Goal: Task Accomplishment & Management: Use online tool/utility

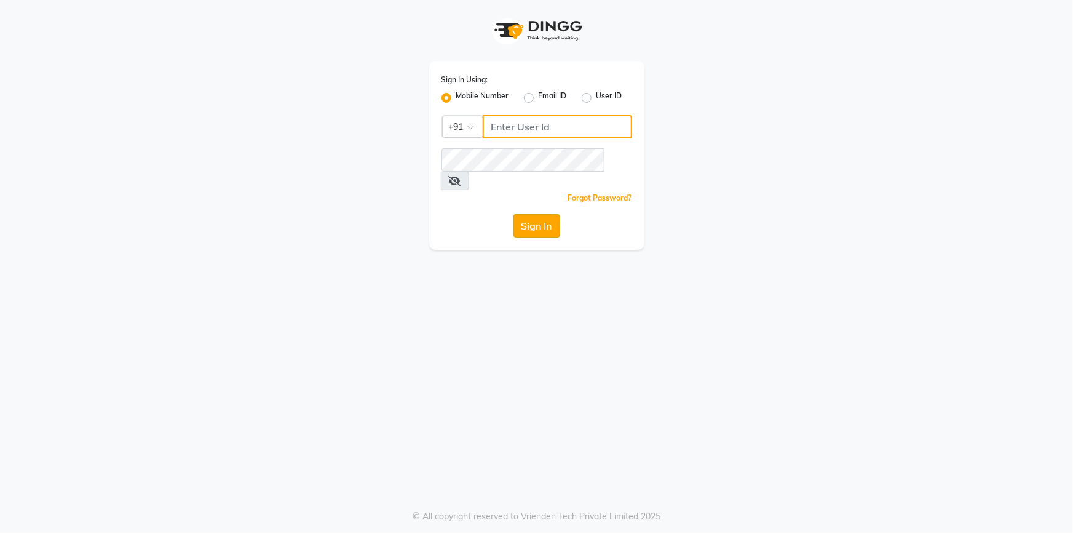
type input "9444985218"
click at [526, 214] on button "Sign In" at bounding box center [536, 225] width 47 height 23
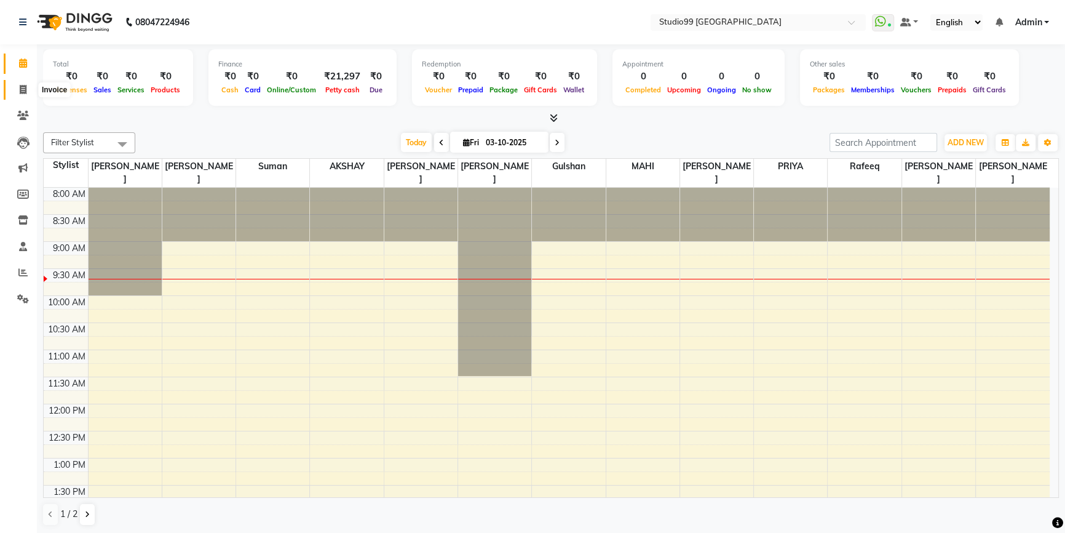
click at [17, 87] on span at bounding box center [23, 90] width 22 height 14
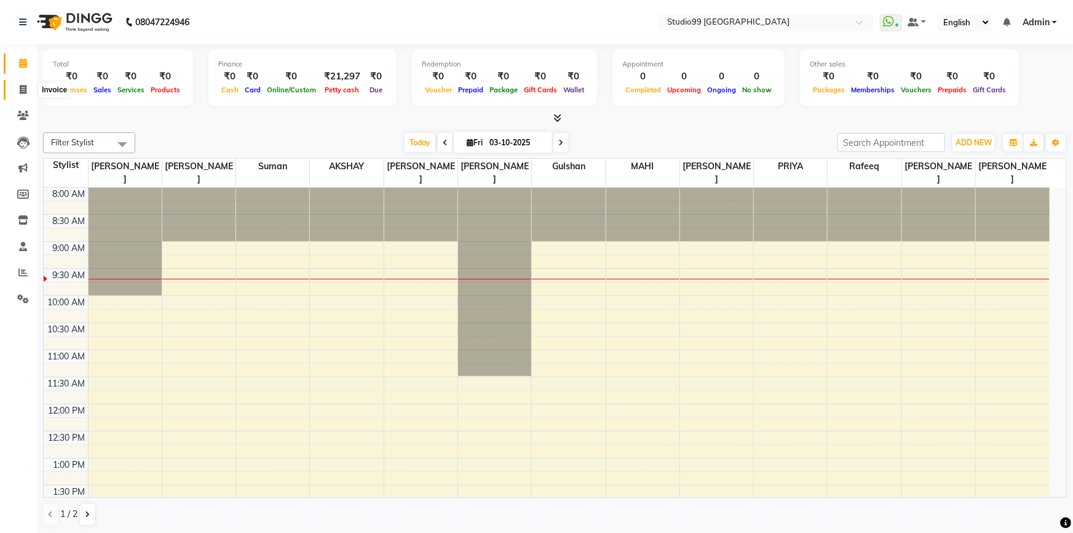
select select "6042"
select select "service"
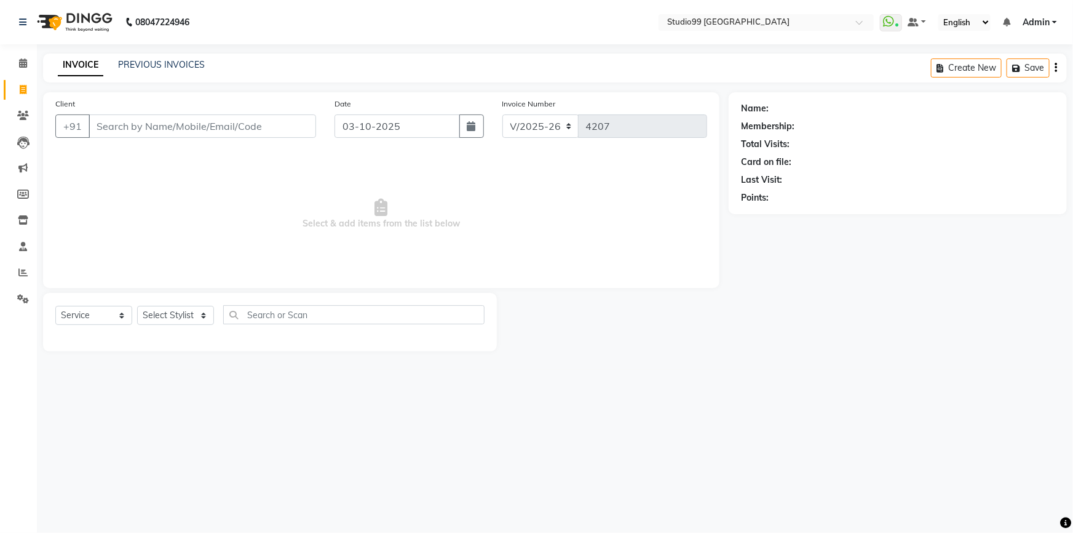
click at [6, 422] on div "Calendar Invoice Clients Leads Marketing Members Inventory Staff Reports Settin…" at bounding box center [83, 274] width 166 height 479
click at [818, 315] on div "Name: Membership: Total Visits: Card on file: Last Visit: Points:" at bounding box center [902, 221] width 347 height 259
click at [817, 315] on div "Name: Membership: Total Visits: Card on file: Last Visit: Points:" at bounding box center [902, 221] width 347 height 259
drag, startPoint x: 24, startPoint y: 246, endPoint x: 28, endPoint y: 253, distance: 8.0
click at [25, 246] on icon at bounding box center [23, 246] width 8 height 9
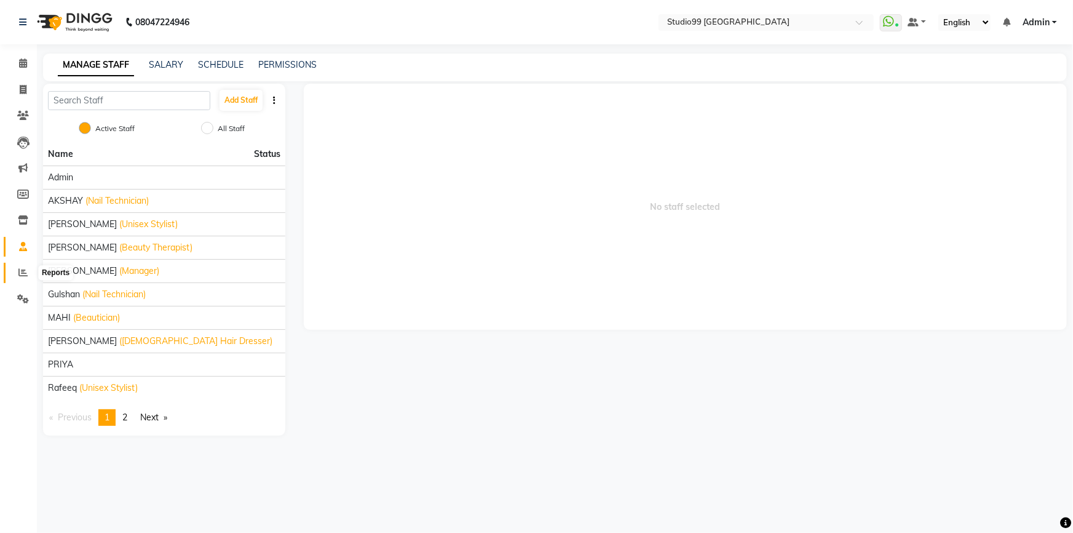
click at [26, 269] on icon at bounding box center [22, 272] width 9 height 9
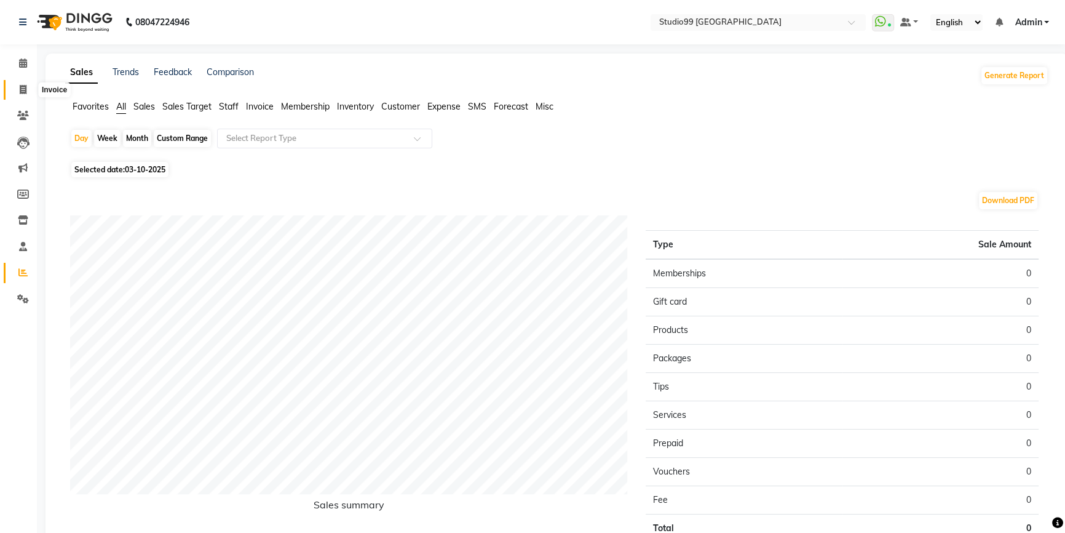
click at [14, 87] on span at bounding box center [23, 90] width 22 height 14
select select "service"
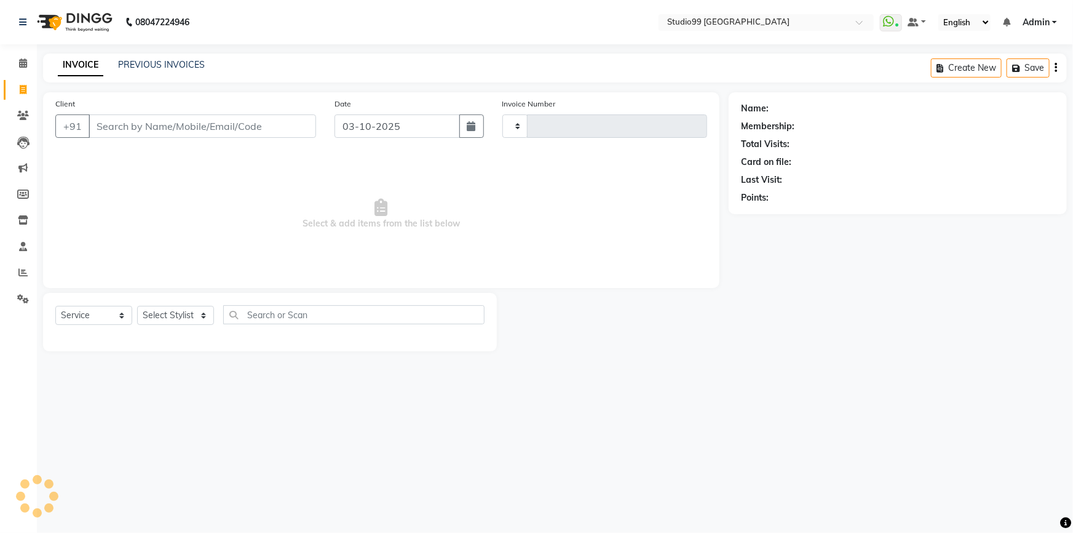
type input "4207"
select select "6042"
click at [173, 311] on select "Select Stylist Admin AKSHAY [PERSON_NAME] Gulshan MAHI [PERSON_NAME] PRIYA [PER…" at bounding box center [175, 315] width 77 height 19
select select "43530"
click at [137, 306] on select "Select Stylist Admin AKSHAY [PERSON_NAME] Gulshan MAHI [PERSON_NAME] PRIYA [PER…" at bounding box center [175, 315] width 77 height 19
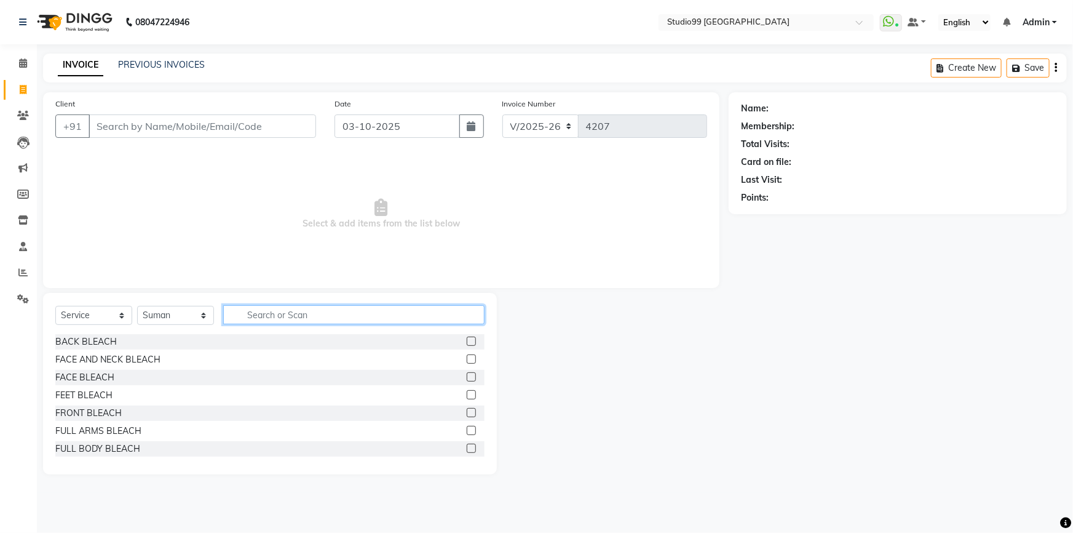
click at [280, 312] on input "text" at bounding box center [353, 314] width 261 height 19
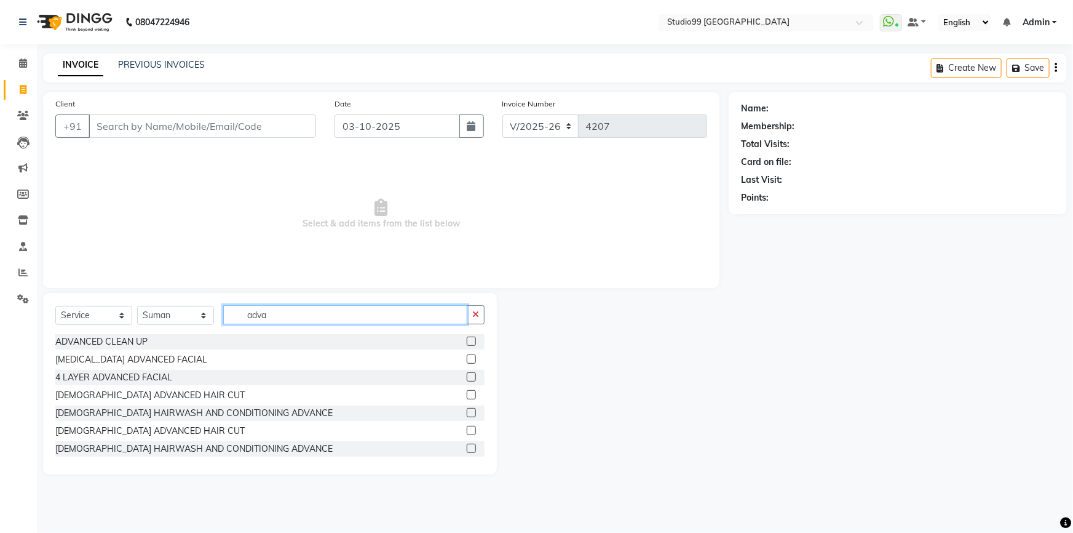
type input "adva"
drag, startPoint x: 84, startPoint y: 481, endPoint x: 81, endPoint y: 473, distance: 8.6
click at [81, 480] on main "INVOICE PREVIOUS INVOICES Create New Save Client +91 Date [DATE] Invoice Number…" at bounding box center [555, 273] width 1036 height 439
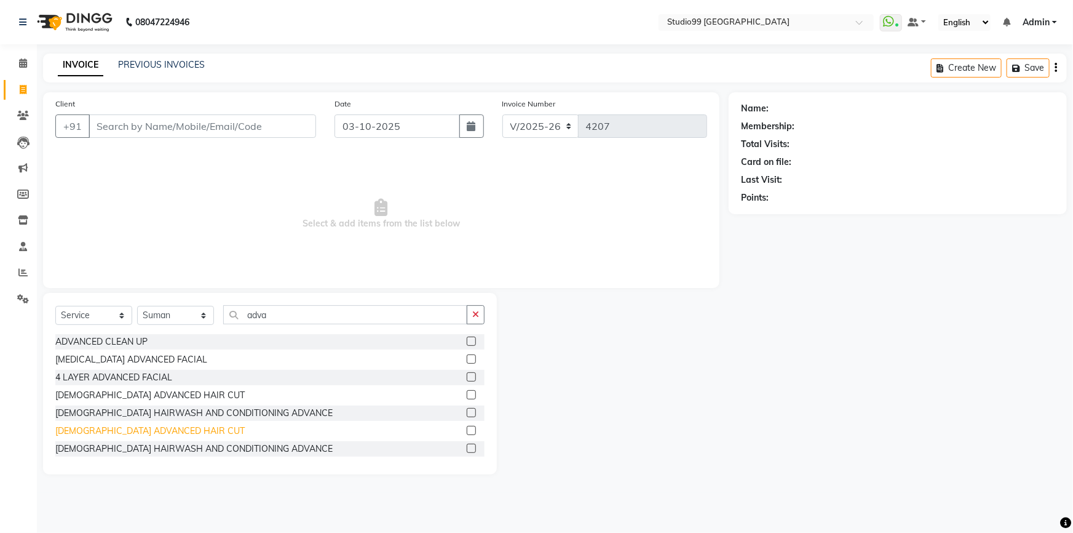
click at [85, 431] on div "[DEMOGRAPHIC_DATA] ADVANCED HAIR CUT" at bounding box center [149, 430] width 189 height 13
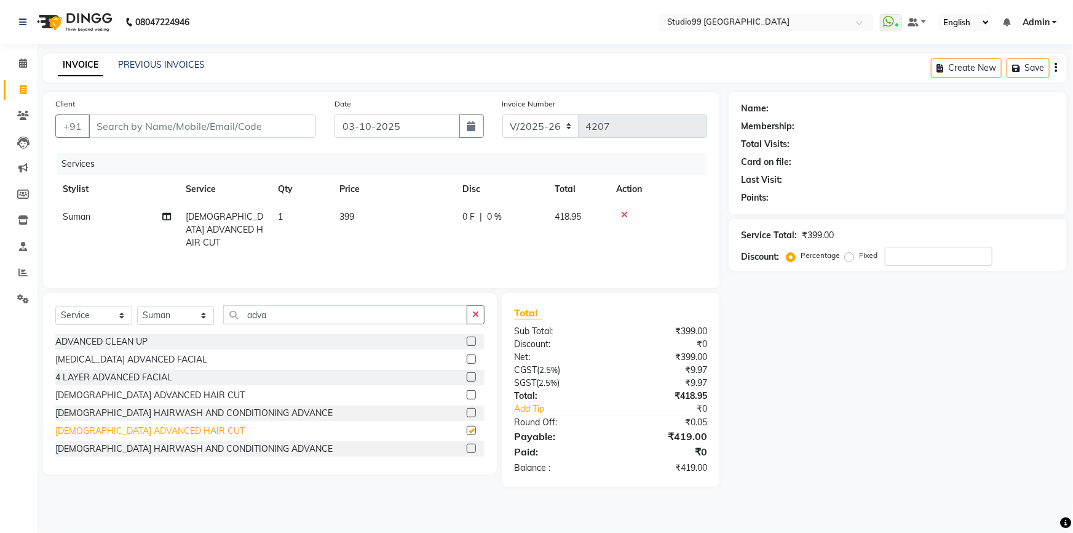
checkbox input "false"
drag, startPoint x: 477, startPoint y: 317, endPoint x: 462, endPoint y: 313, distance: 14.8
click at [470, 315] on button "button" at bounding box center [476, 314] width 18 height 19
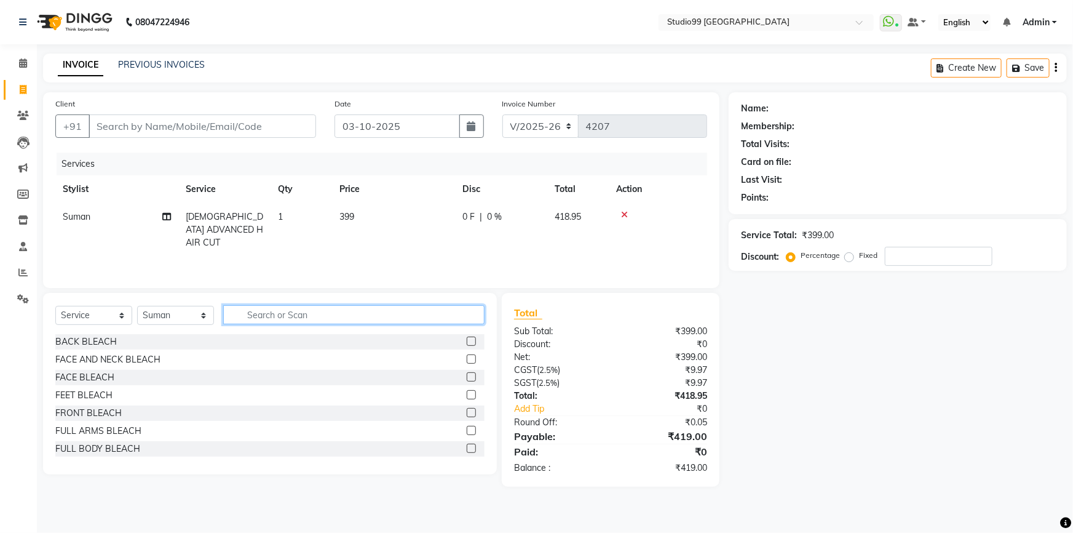
drag, startPoint x: 330, startPoint y: 309, endPoint x: 343, endPoint y: 267, distance: 44.0
click at [330, 308] on input "text" at bounding box center [353, 314] width 261 height 19
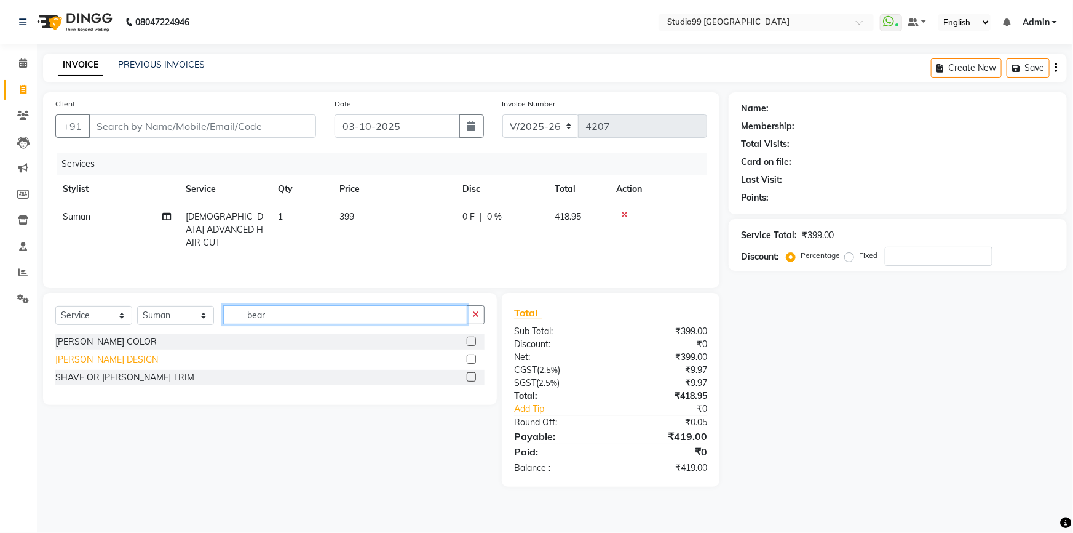
type input "bear"
click at [63, 358] on div "[PERSON_NAME] DESIGN" at bounding box center [106, 359] width 103 height 13
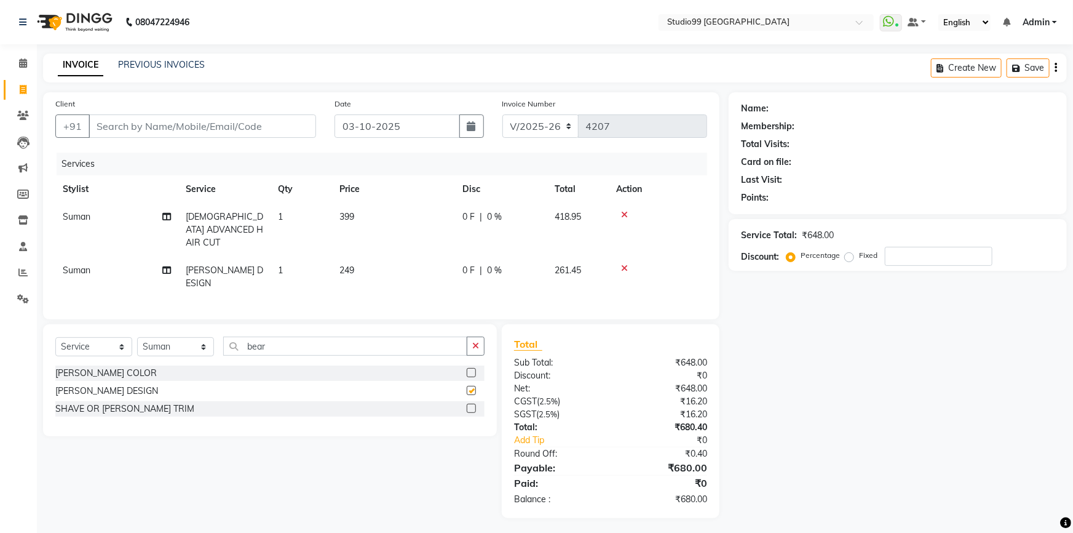
checkbox input "false"
drag, startPoint x: 478, startPoint y: 328, endPoint x: 467, endPoint y: 328, distance: 10.5
click at [477, 341] on icon "button" at bounding box center [475, 345] width 7 height 9
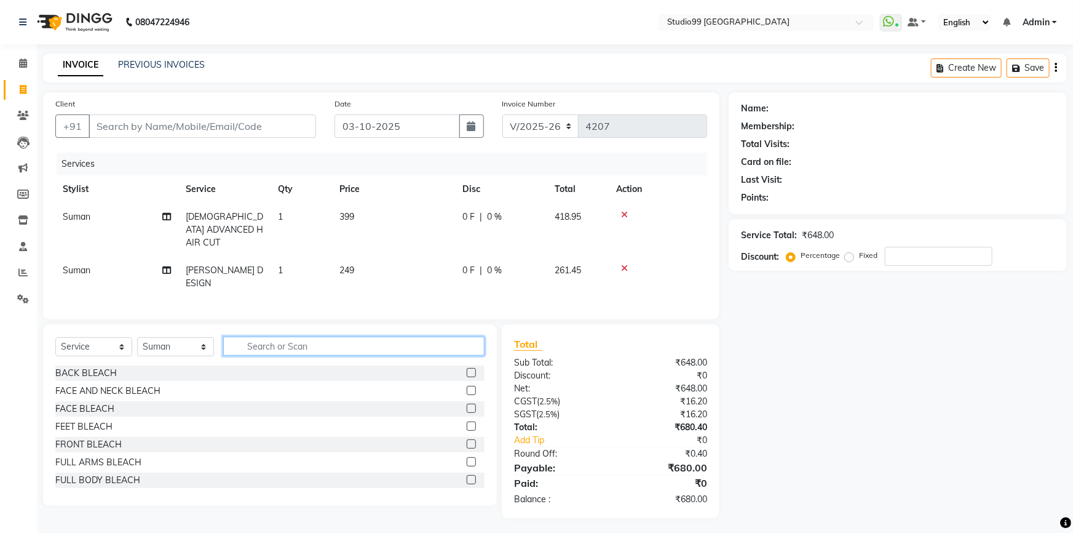
click at [256, 336] on input "text" at bounding box center [353, 345] width 261 height 19
type input "t"
type input "d tan"
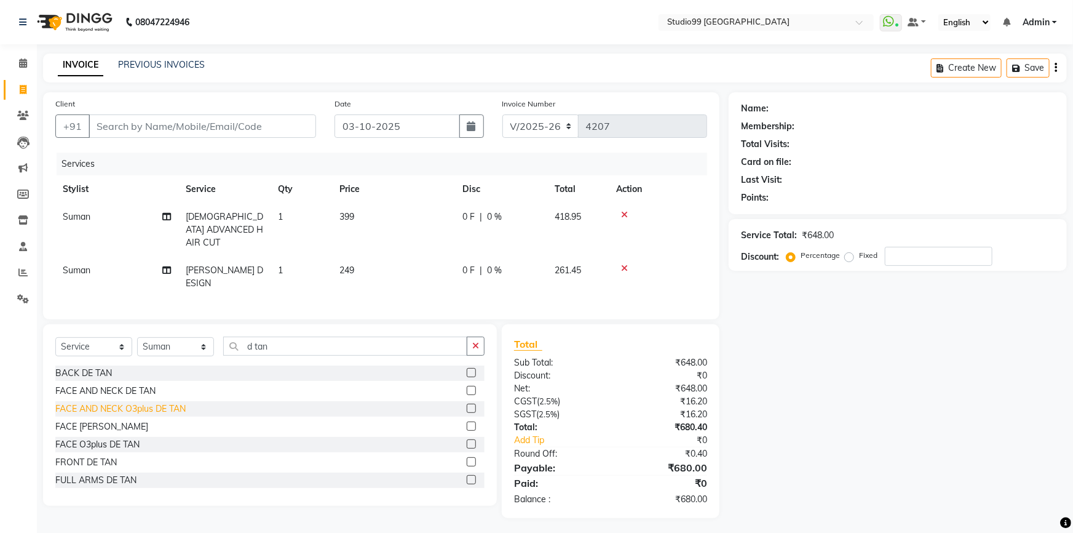
click at [69, 402] on div "FACE AND NECK O3plus DE TAN" at bounding box center [120, 408] width 130 height 13
checkbox input "false"
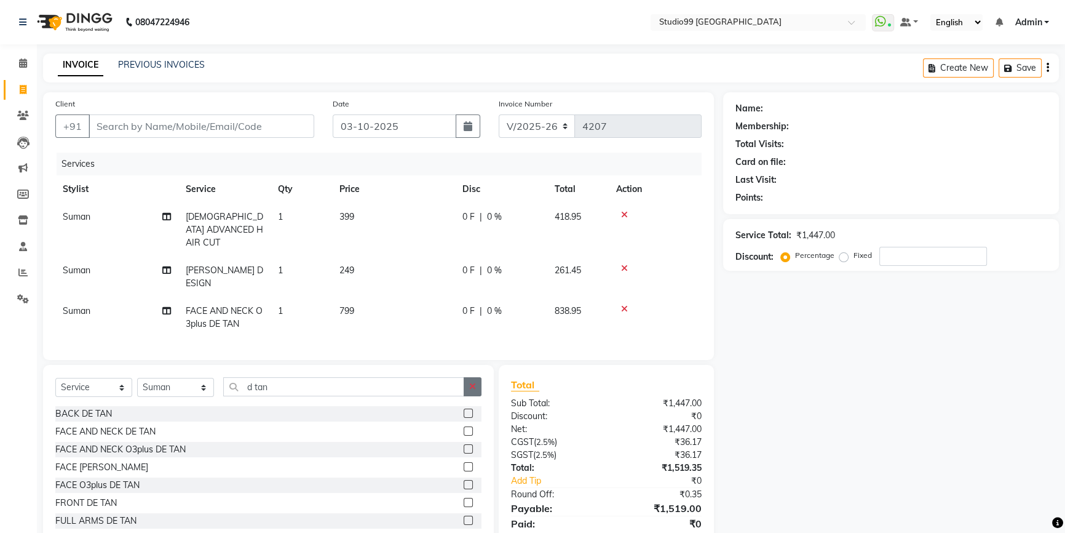
click at [473, 382] on icon "button" at bounding box center [472, 386] width 7 height 9
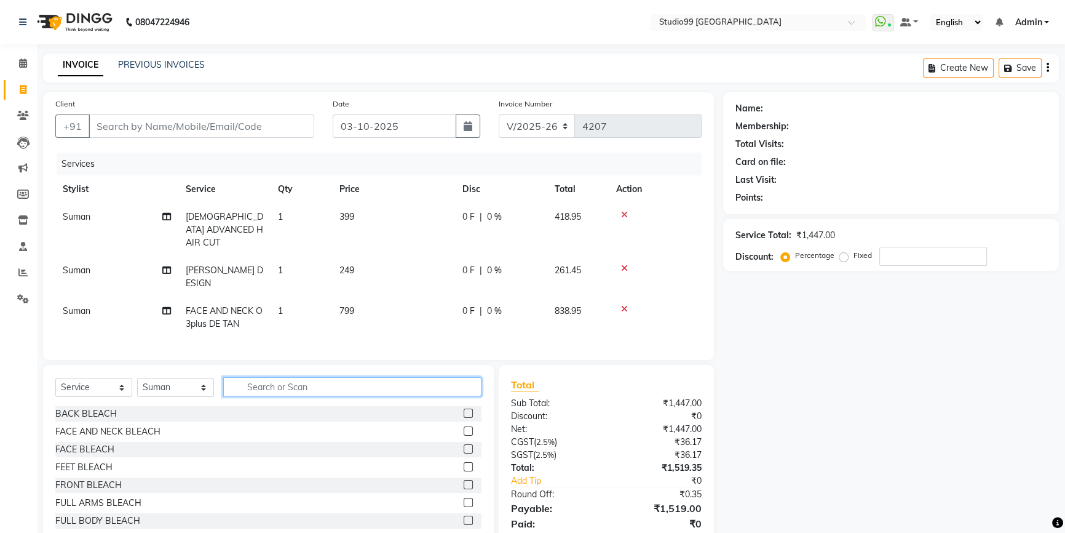
click at [263, 377] on input "text" at bounding box center [352, 386] width 258 height 19
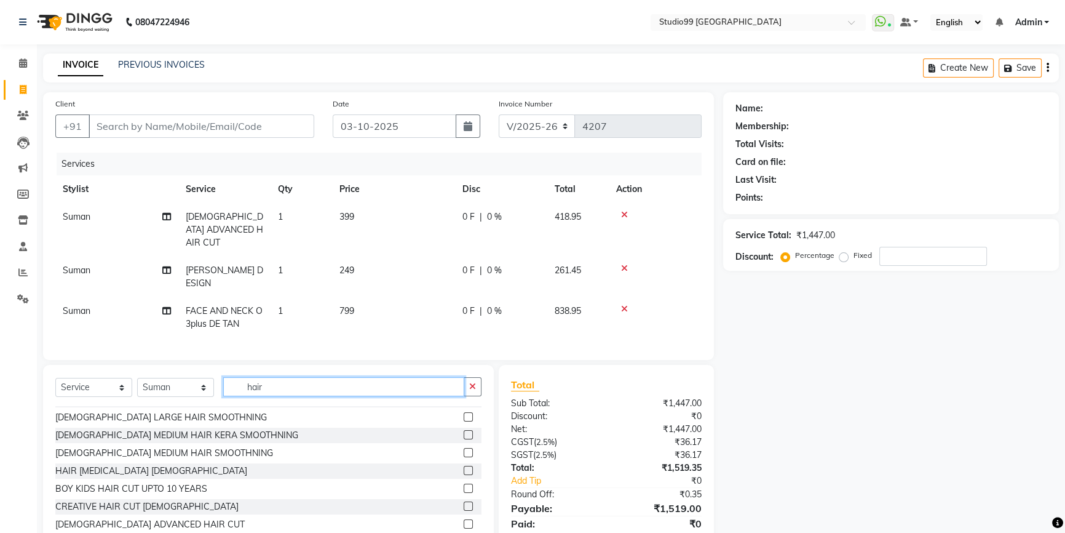
scroll to position [447, 0]
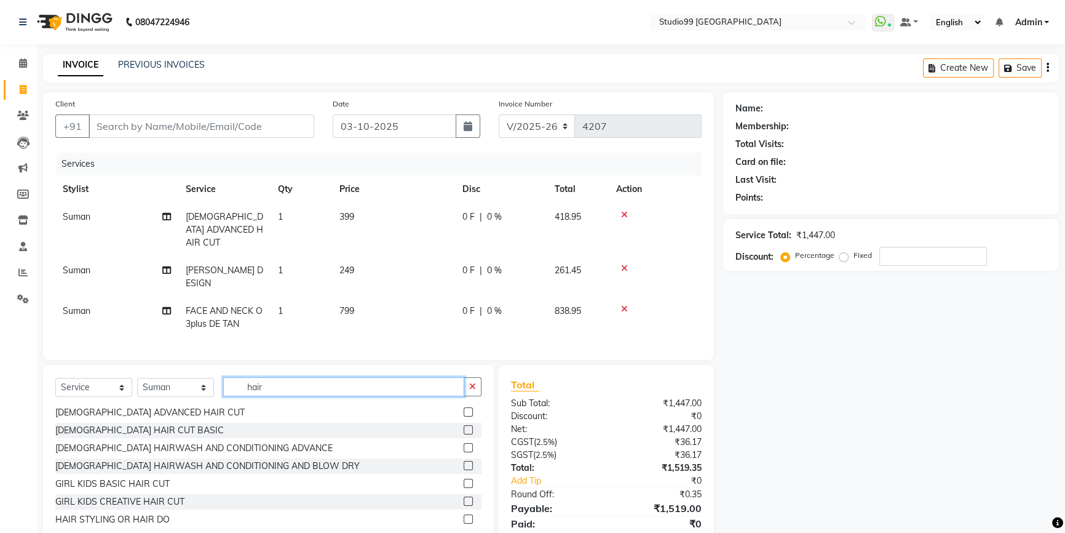
click at [277, 377] on input "hair" at bounding box center [343, 386] width 241 height 19
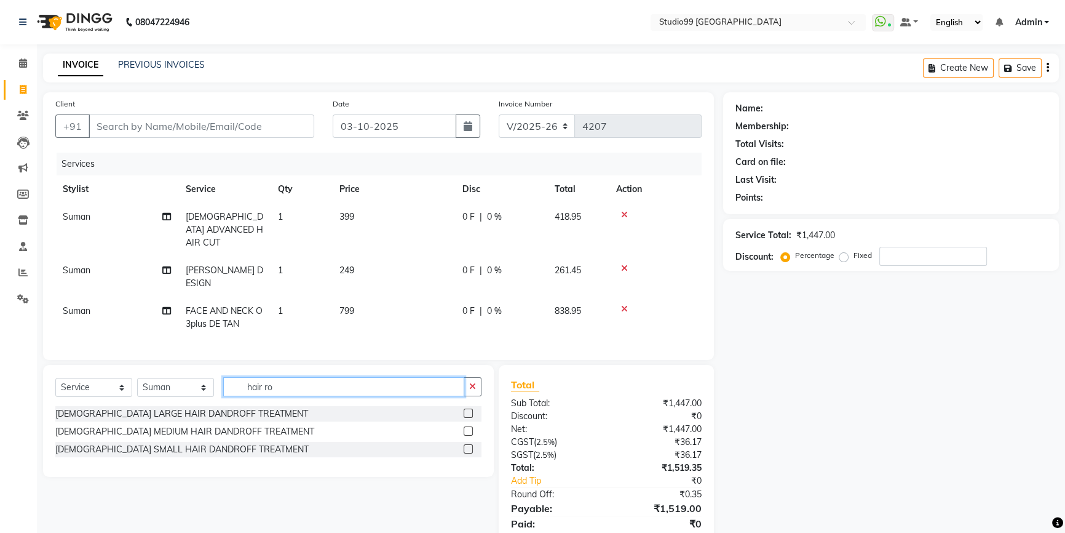
scroll to position [0, 0]
type input "h"
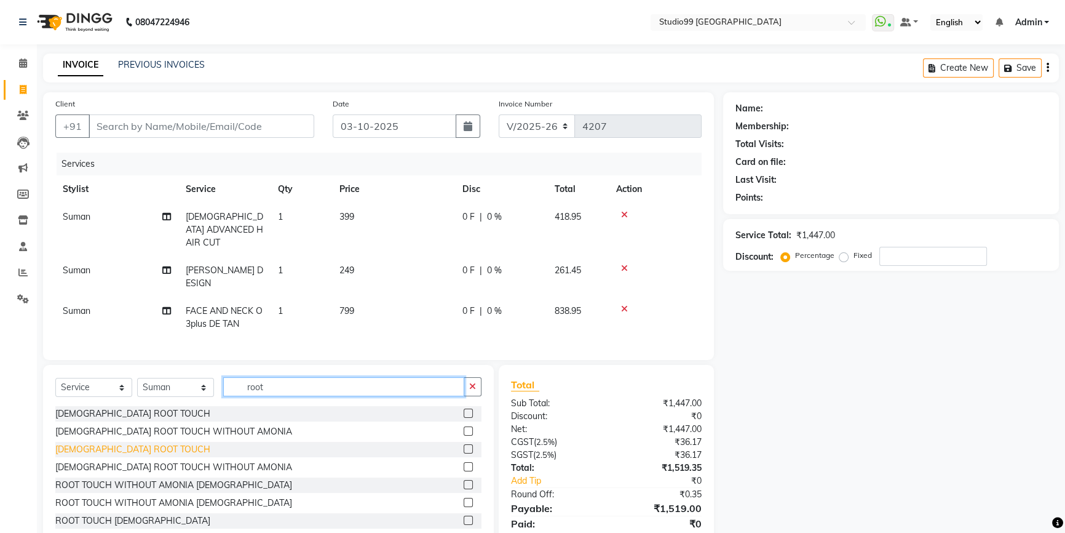
type input "root"
click at [88, 443] on div "[DEMOGRAPHIC_DATA] ROOT TOUCH" at bounding box center [132, 449] width 155 height 13
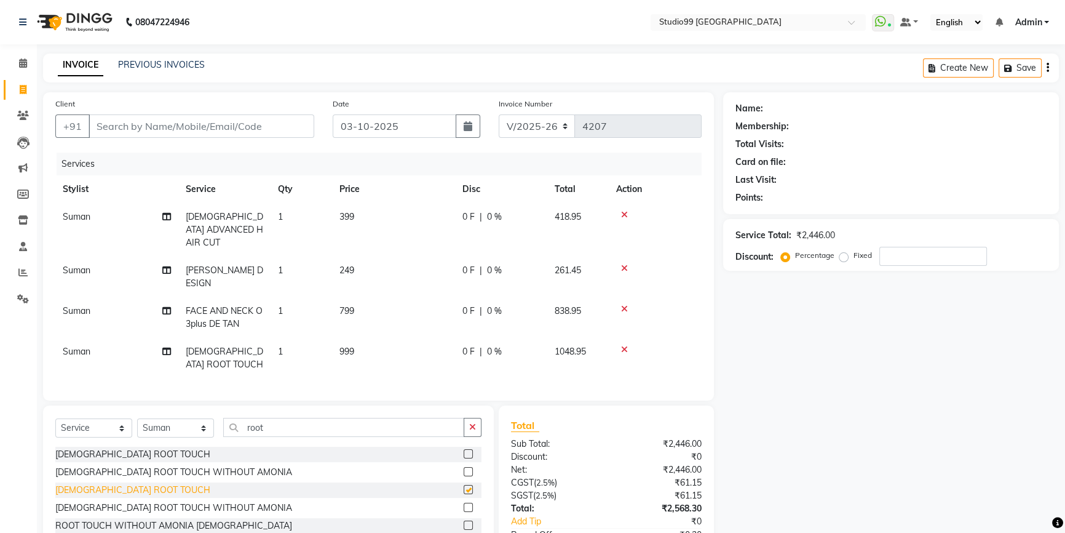
checkbox input "false"
click at [347, 346] on span "999" at bounding box center [346, 351] width 15 height 11
select select "43530"
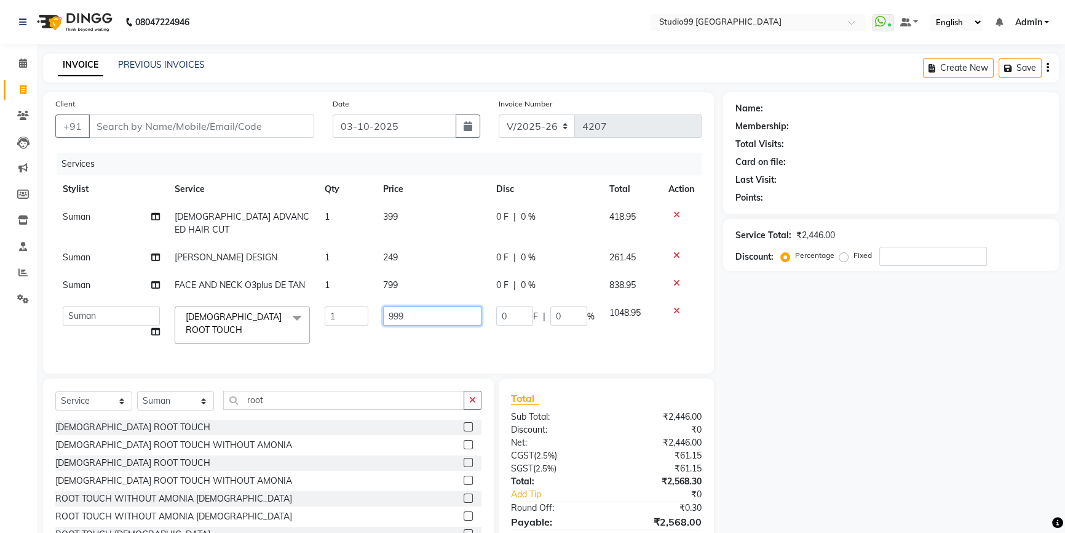
click at [406, 306] on input "999" at bounding box center [432, 315] width 98 height 19
type input "9"
type input "1199"
drag, startPoint x: 477, startPoint y: 389, endPoint x: 461, endPoint y: 389, distance: 16.0
click at [477, 388] on div "Select Service Product Membership Package Voucher Prepaid Gift Card Select Styl…" at bounding box center [268, 468] width 451 height 181
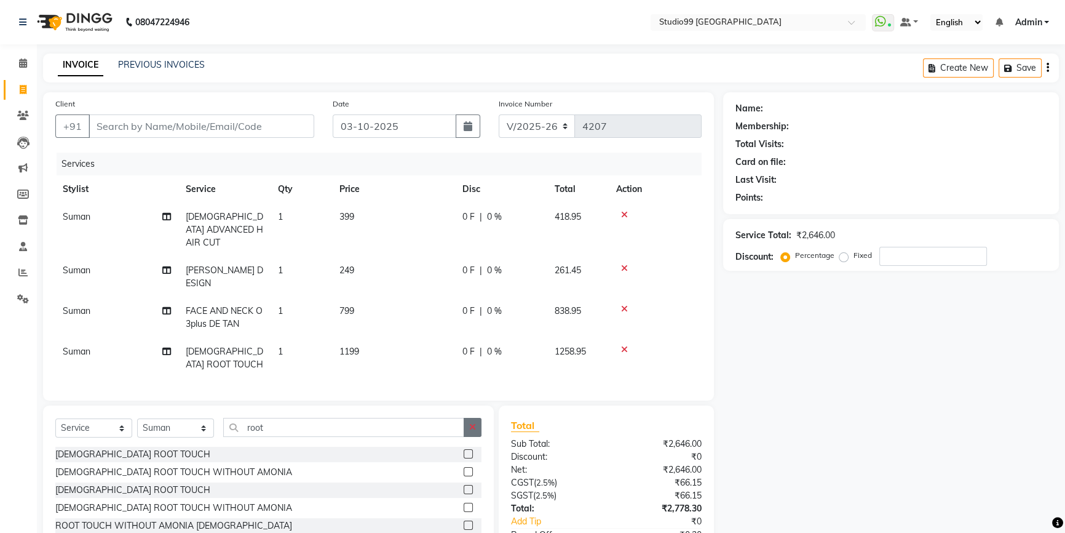
click at [469, 422] on icon "button" at bounding box center [472, 426] width 7 height 9
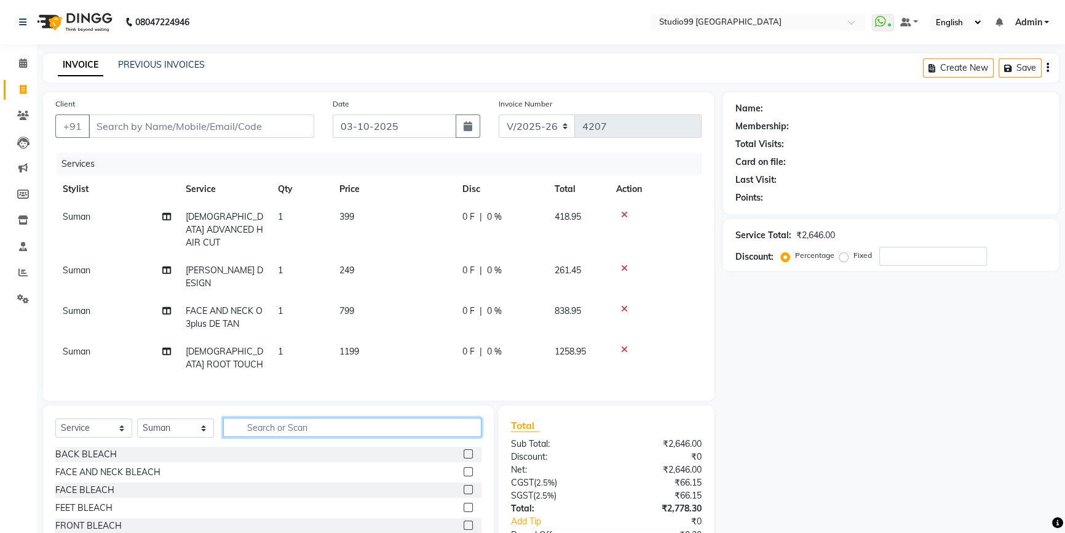
click at [245, 418] on input "text" at bounding box center [352, 427] width 258 height 19
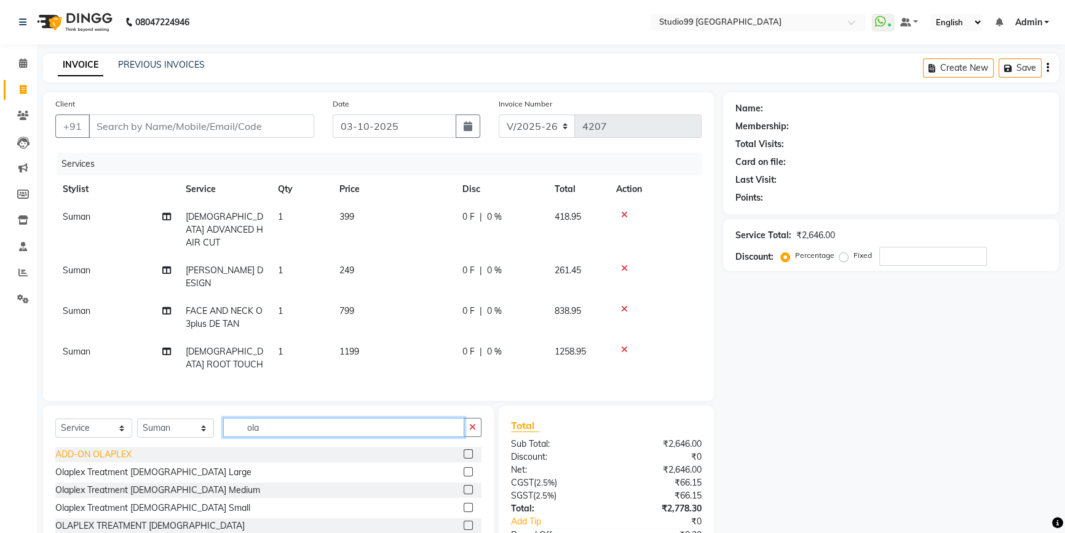
type input "ola"
click at [70, 448] on div "ADD-ON OLAPLEX" at bounding box center [93, 454] width 76 height 13
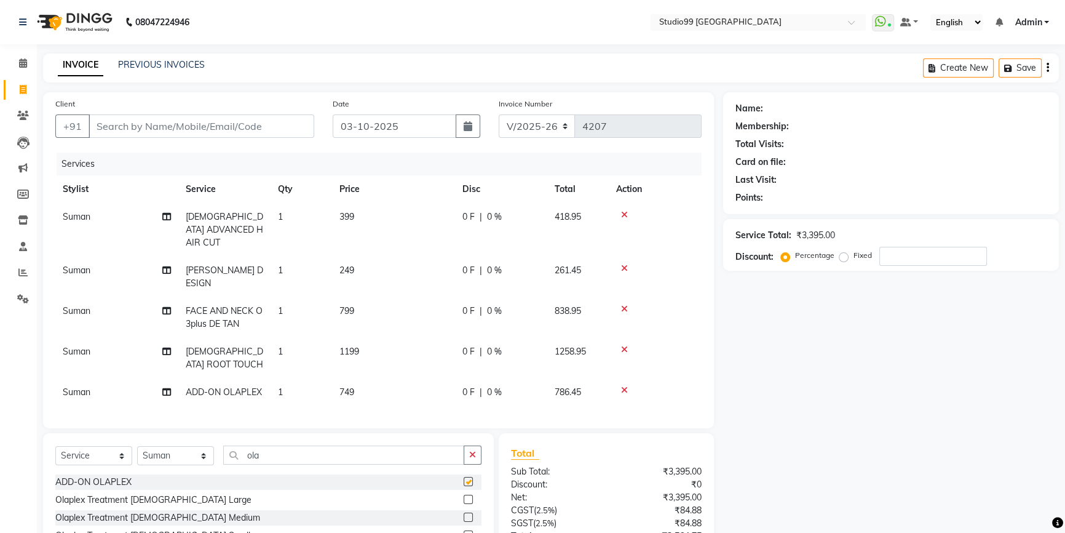
checkbox input "false"
drag, startPoint x: 465, startPoint y: 436, endPoint x: 590, endPoint y: 424, distance: 125.4
click at [466, 445] on button "button" at bounding box center [473, 454] width 18 height 19
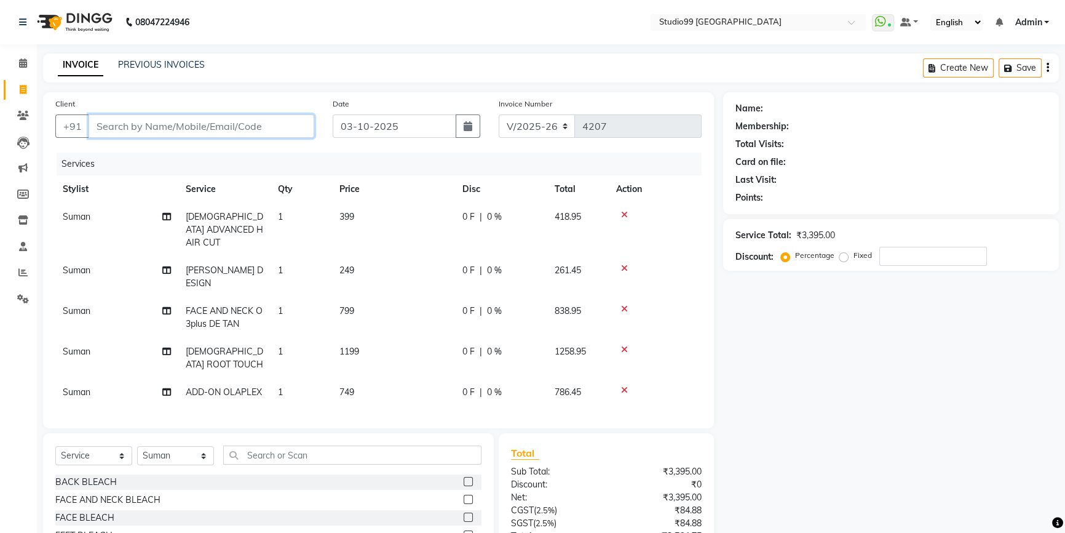
click at [151, 125] on input "Client" at bounding box center [202, 125] width 226 height 23
type input "9"
type input "0"
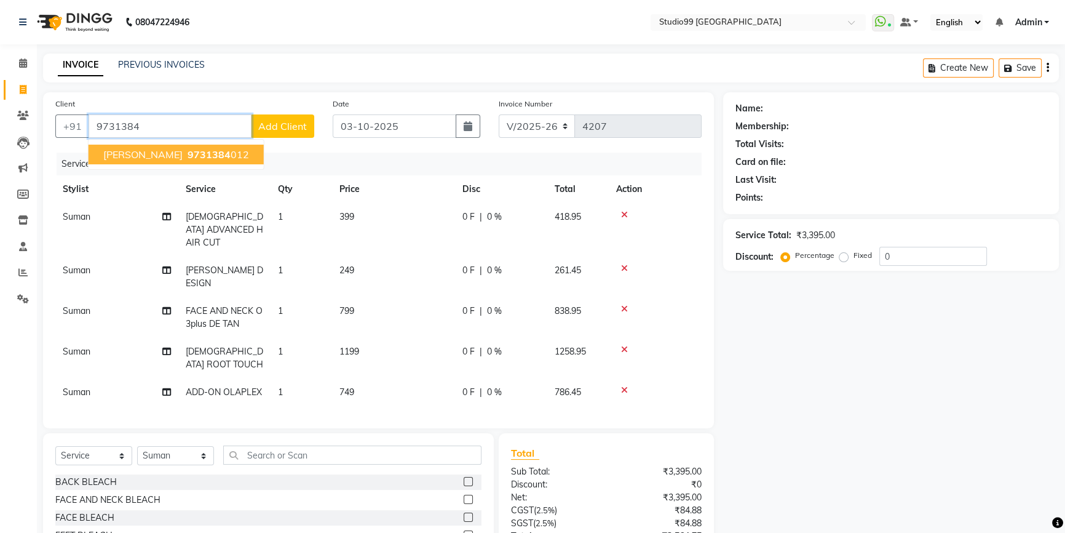
click at [142, 157] on span "[PERSON_NAME]" at bounding box center [142, 154] width 79 height 12
type input "9731384012"
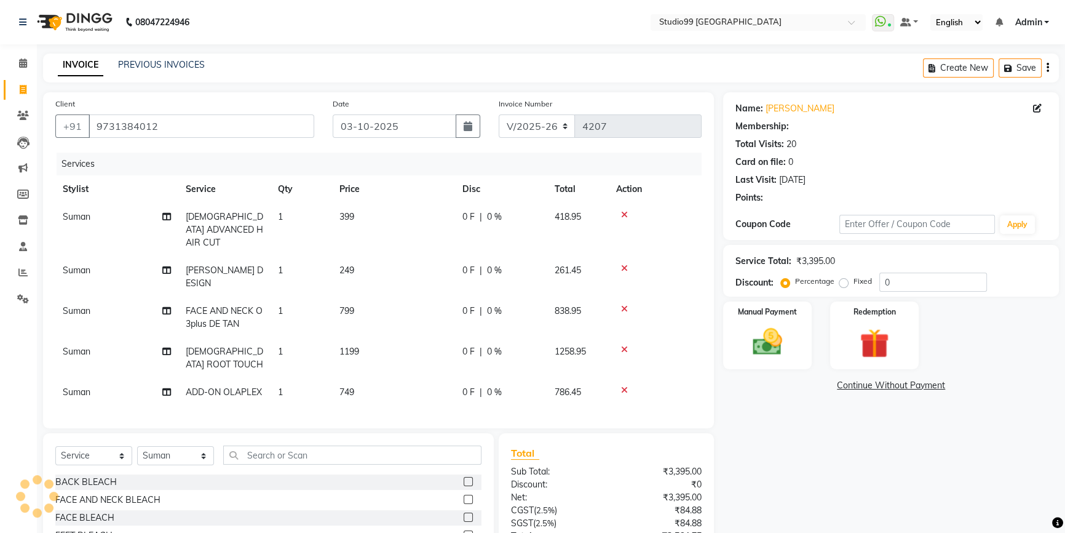
select select "2: Object"
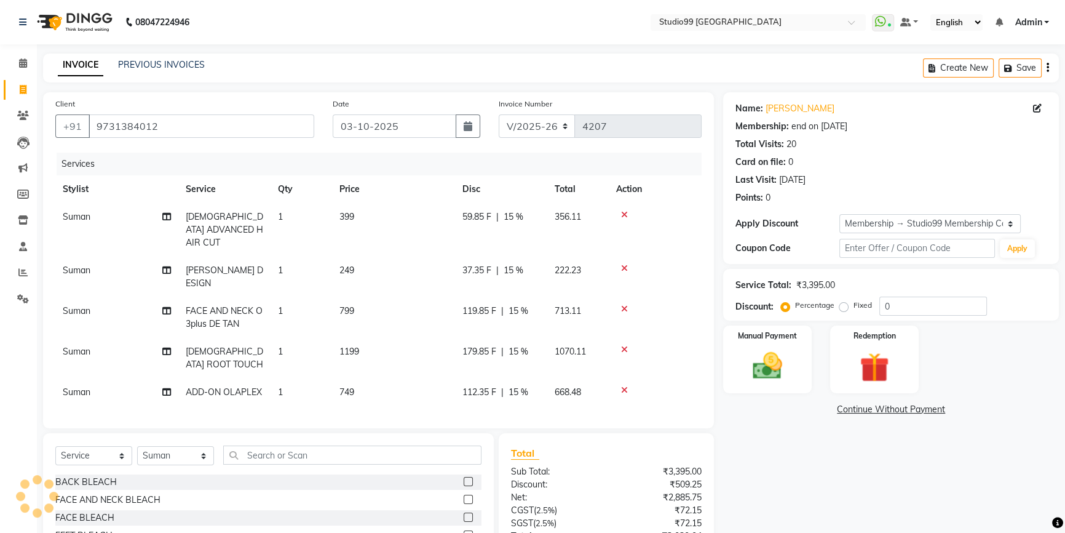
type input "15"
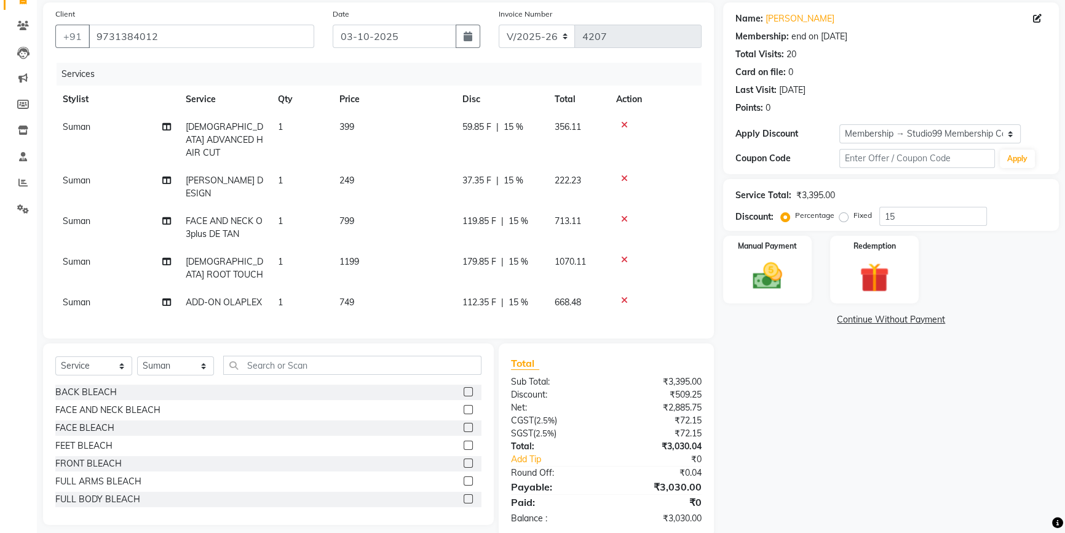
scroll to position [95, 0]
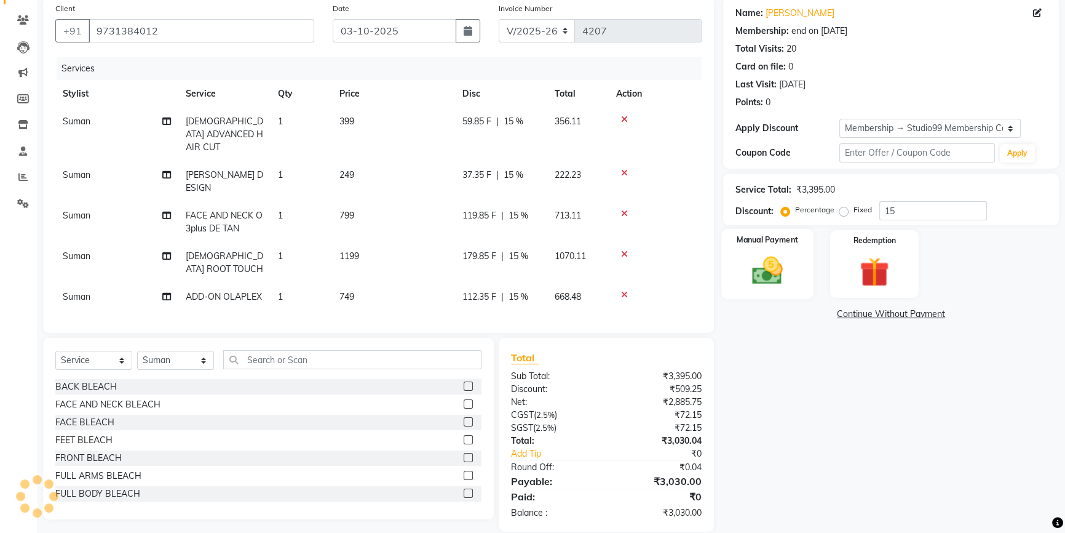
click at [771, 269] on img at bounding box center [768, 270] width 50 height 35
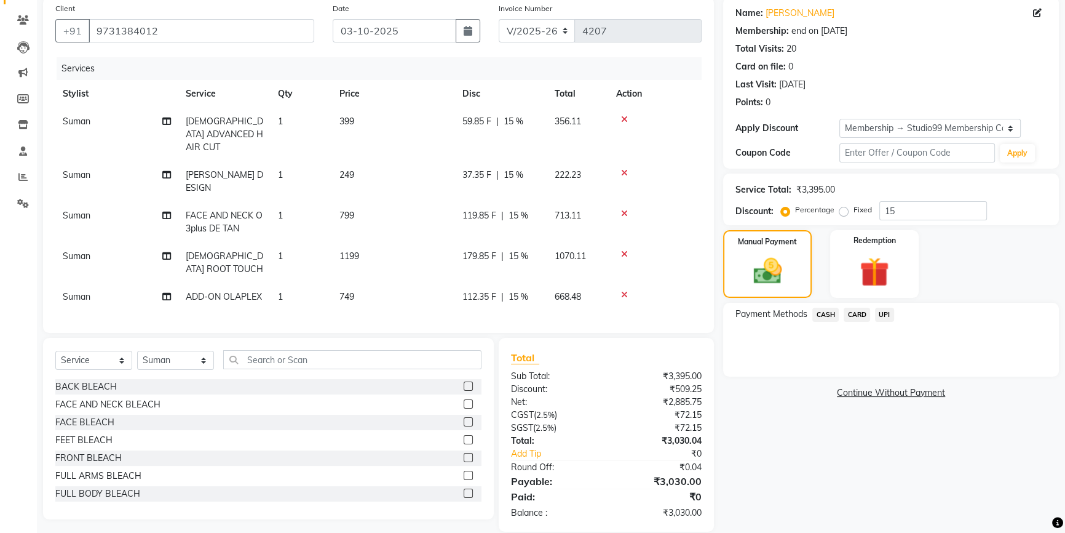
click at [885, 311] on span "UPI" at bounding box center [884, 314] width 19 height 14
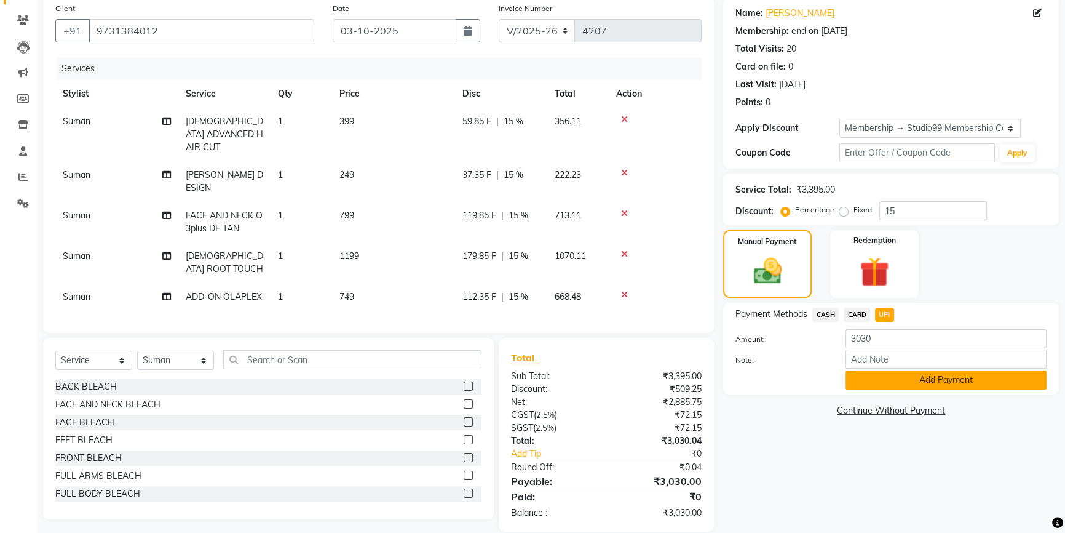
click at [911, 375] on button "Add Payment" at bounding box center [946, 379] width 201 height 19
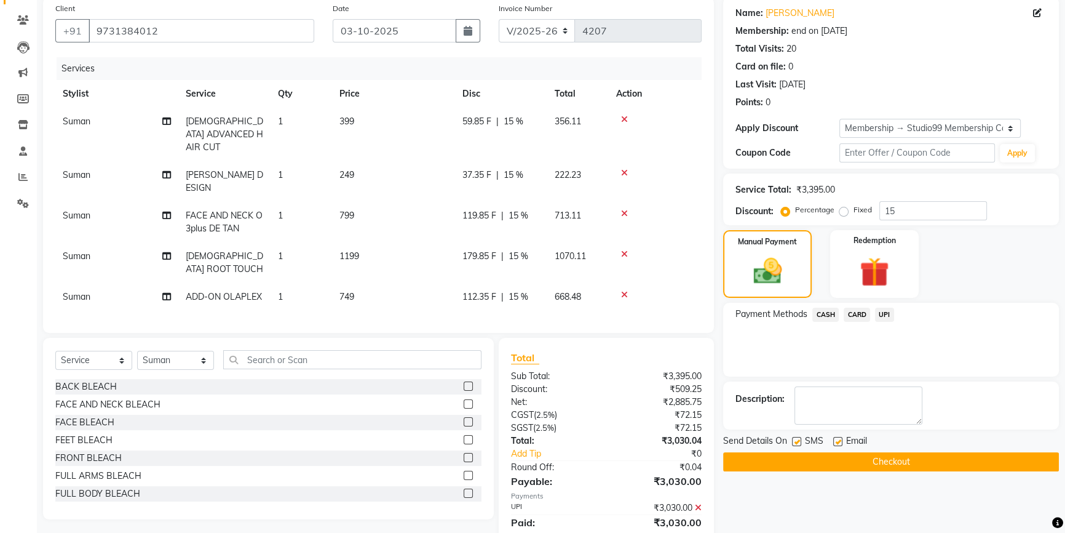
click at [893, 458] on button "Checkout" at bounding box center [891, 461] width 336 height 19
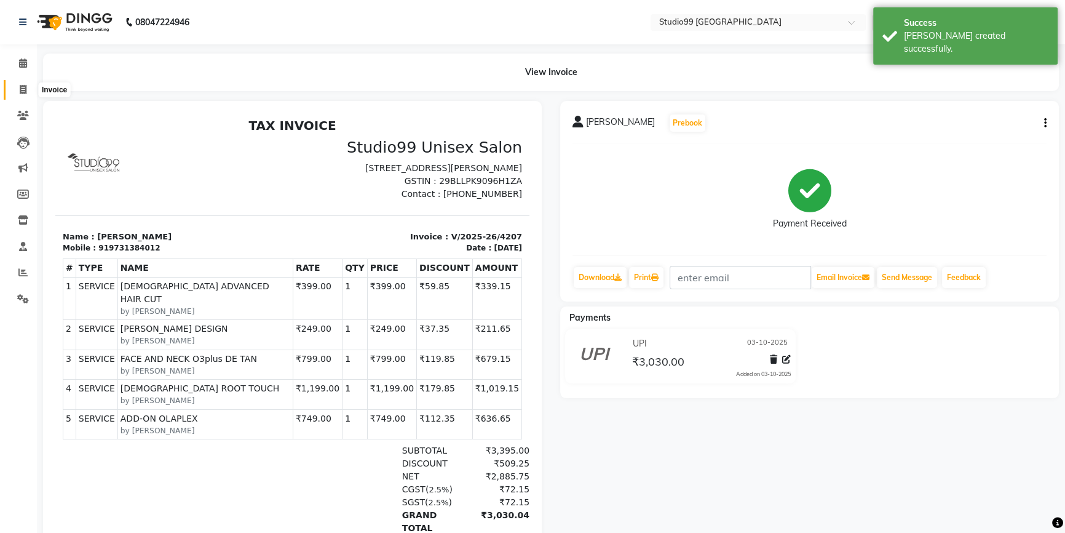
click at [20, 92] on icon at bounding box center [23, 89] width 7 height 9
select select "6042"
select select "service"
